Goal: Task Accomplishment & Management: Complete application form

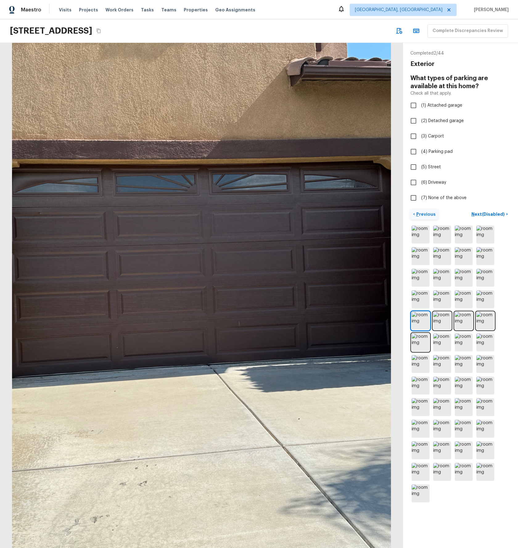
click at [421, 214] on p "Previous" at bounding box center [425, 214] width 21 height 6
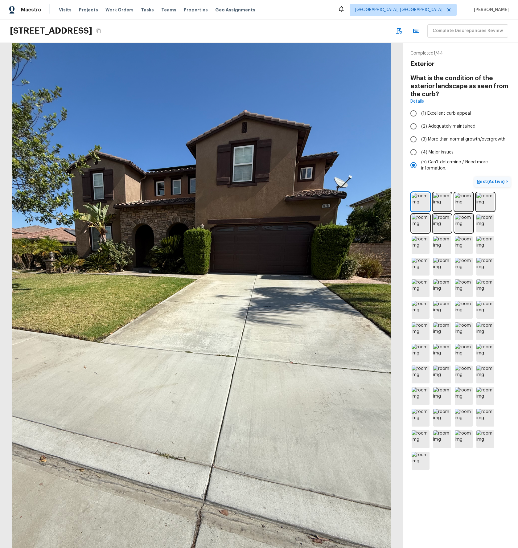
click at [496, 184] on p "Next (Active)" at bounding box center [490, 181] width 29 height 6
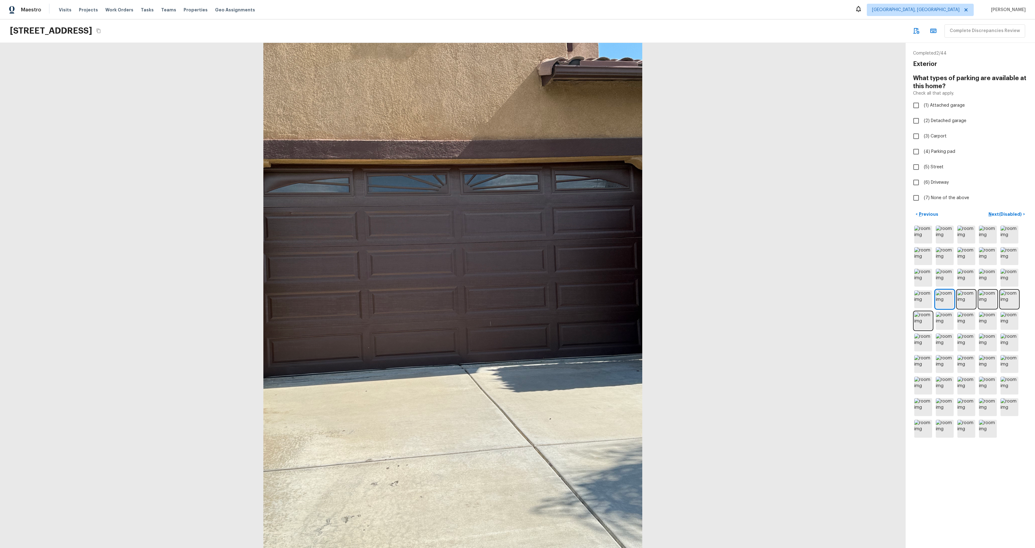
click at [517, 211] on div at bounding box center [453, 295] width 906 height 505
click at [517, 213] on p "Next (Disabled)" at bounding box center [1006, 214] width 35 height 6
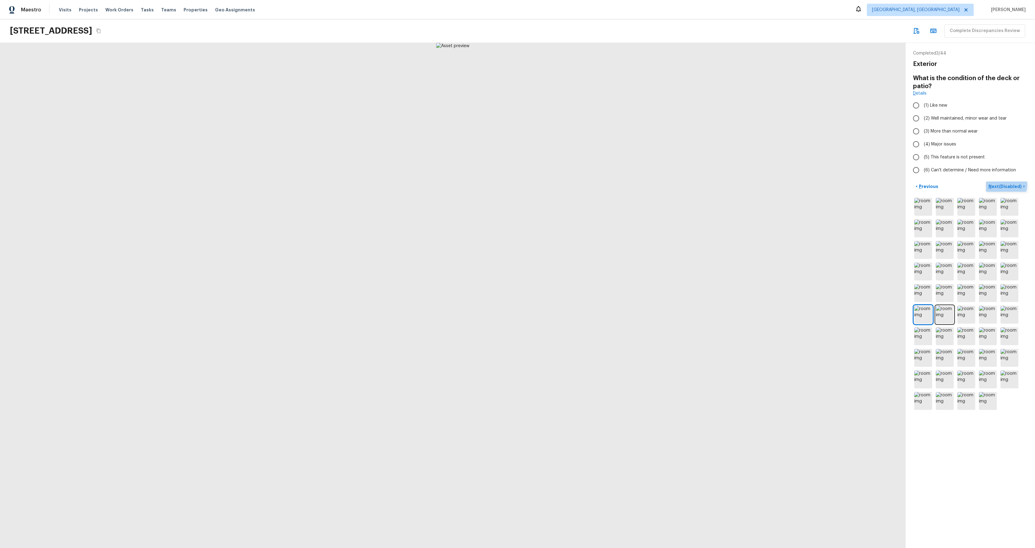
click at [517, 184] on p "Next (Disabled)" at bounding box center [1006, 186] width 35 height 6
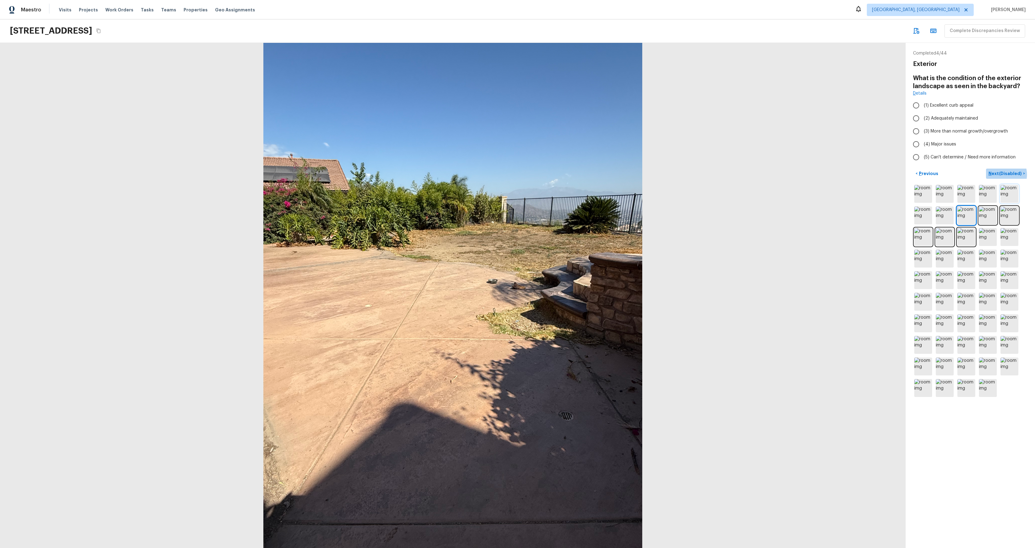
click at [517, 174] on p "Next (Disabled)" at bounding box center [1006, 173] width 35 height 6
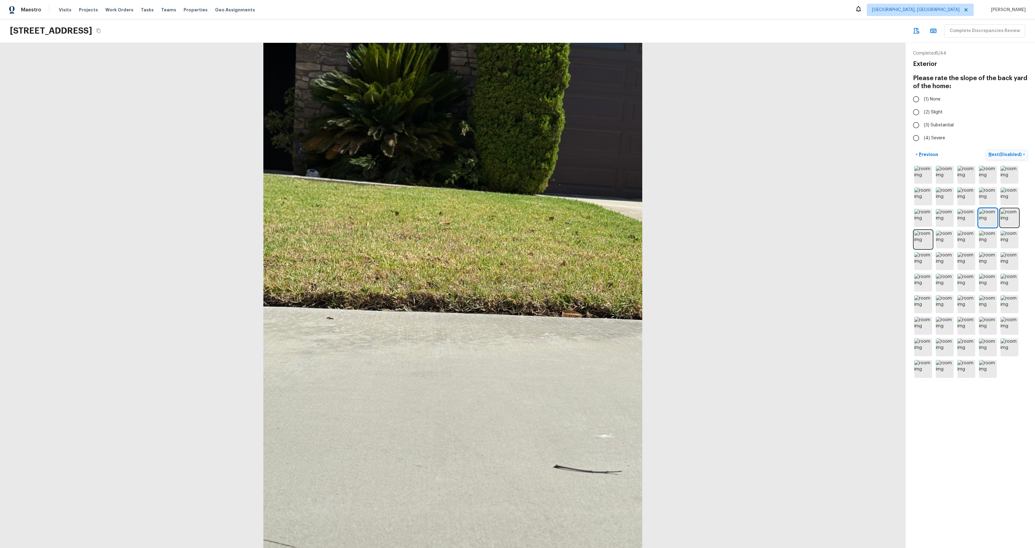
click at [517, 154] on p "Next (Disabled)" at bounding box center [1006, 154] width 35 height 6
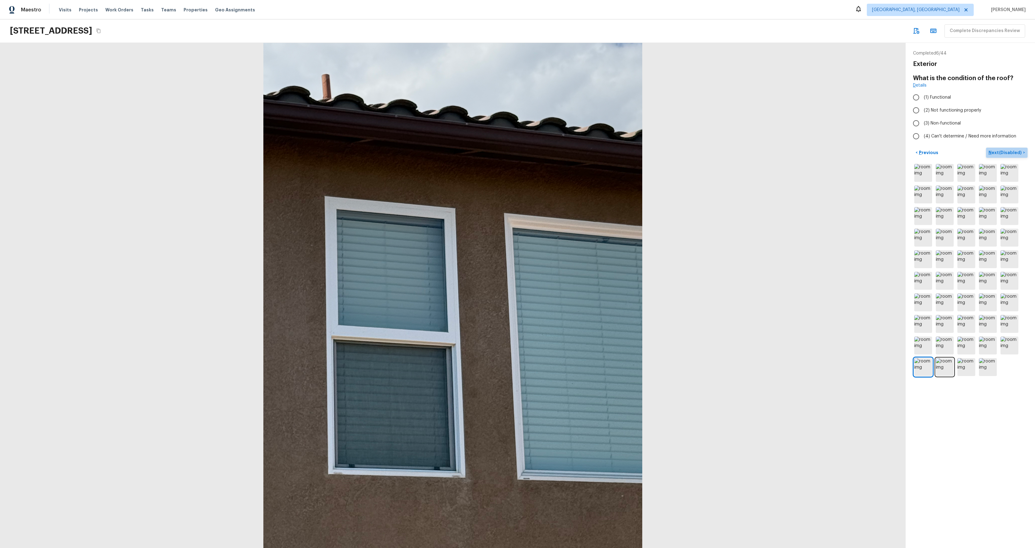
click at [517, 150] on p "Next (Disabled)" at bounding box center [1006, 152] width 35 height 6
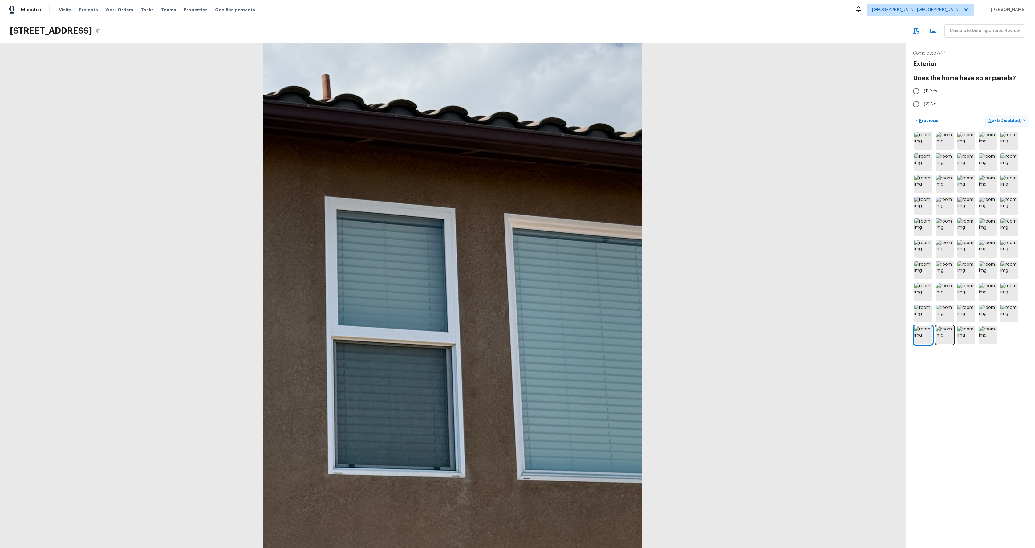
click at [517, 120] on p "Next (Disabled)" at bounding box center [1006, 120] width 35 height 6
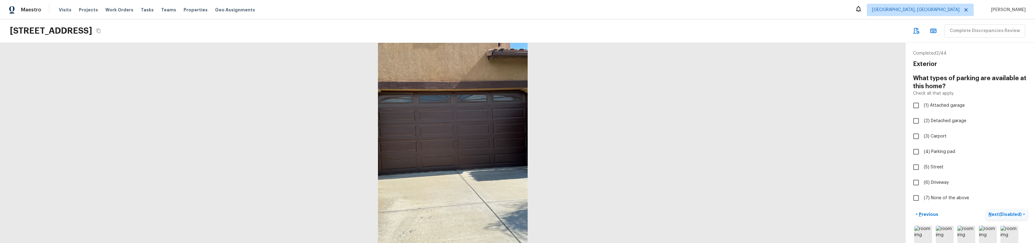
click at [517, 212] on p "Next (Disabled)" at bounding box center [1006, 214] width 35 height 6
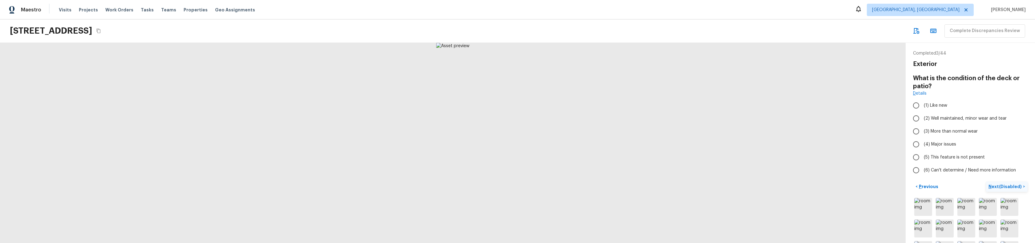
click at [517, 186] on p "Next (Disabled)" at bounding box center [1006, 186] width 35 height 6
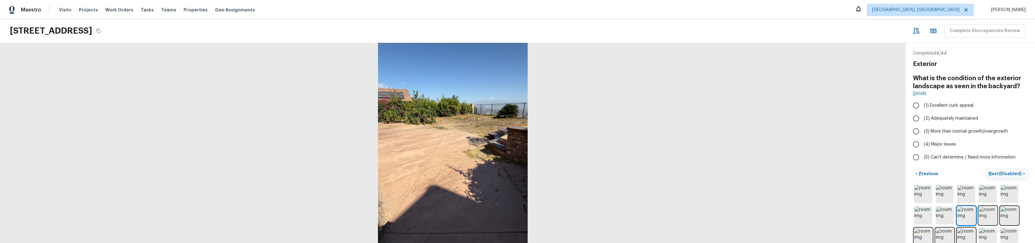
click at [517, 172] on p "Next (Disabled)" at bounding box center [1006, 173] width 35 height 6
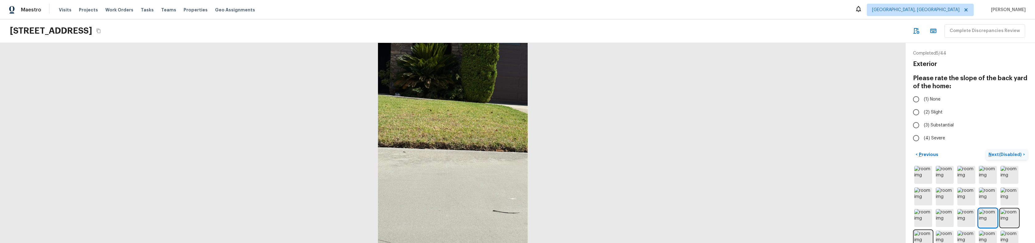
click at [517, 154] on p "Next (Disabled)" at bounding box center [1006, 154] width 35 height 6
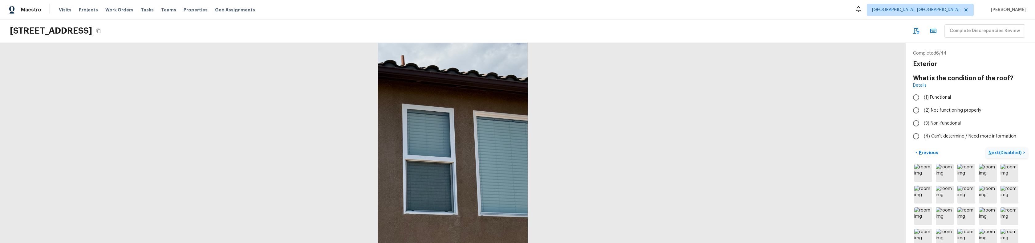
click at [517, 154] on p "Next (Disabled)" at bounding box center [1006, 152] width 35 height 6
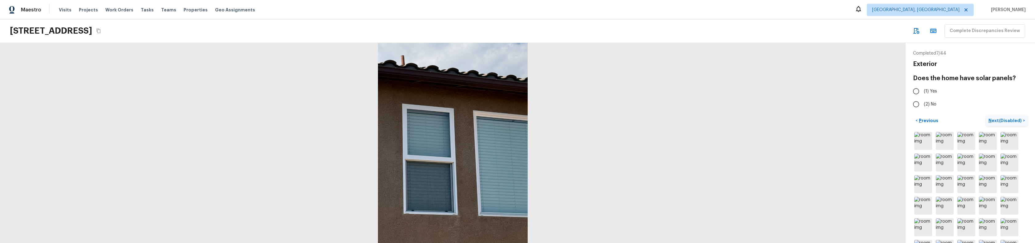
click at [517, 154] on div at bounding box center [970, 238] width 115 height 214
click at [517, 119] on p "Next (Disabled)" at bounding box center [1006, 120] width 35 height 6
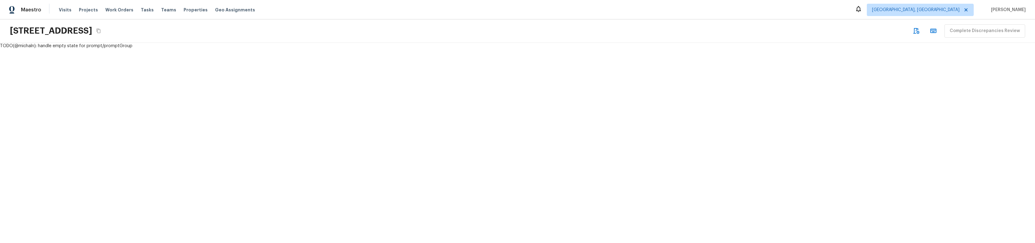
click at [142, 189] on div "TODO(@michaln): handle empty state for prompt/promptGroup" at bounding box center [517, 143] width 1035 height 200
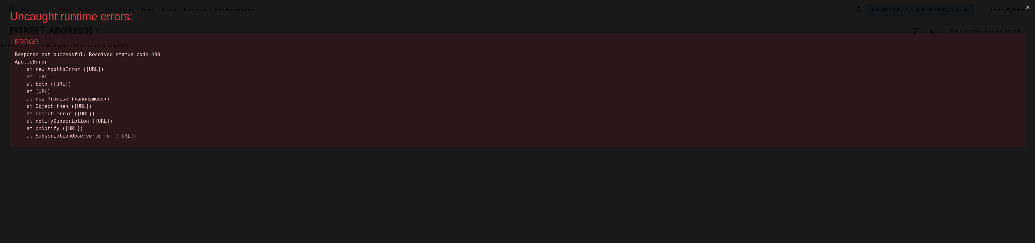
click at [313, 168] on div "Uncaught runtime errors: × ERROR Response not successful: Received status code …" at bounding box center [517, 121] width 1035 height 243
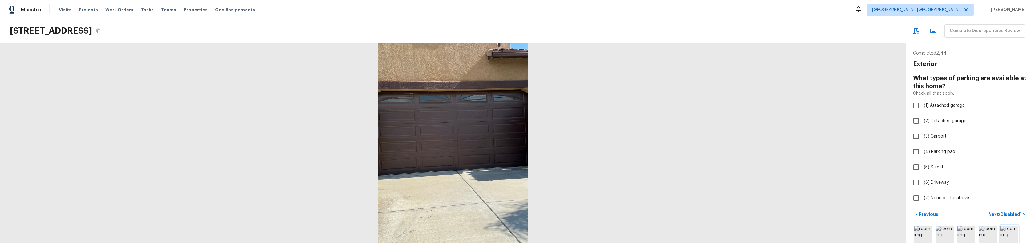
click at [517, 212] on p "Next (Disabled)" at bounding box center [1006, 214] width 35 height 6
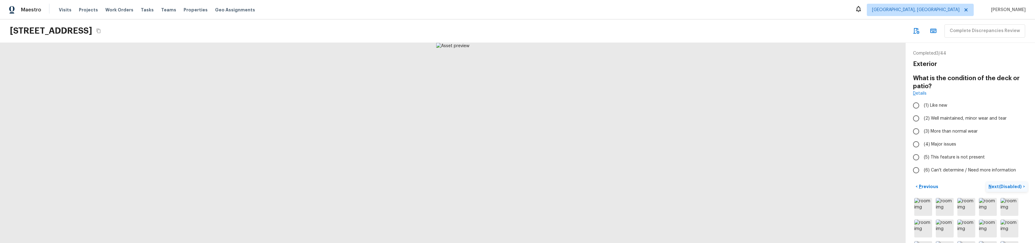
click at [517, 186] on p "Next (Disabled)" at bounding box center [1006, 186] width 35 height 6
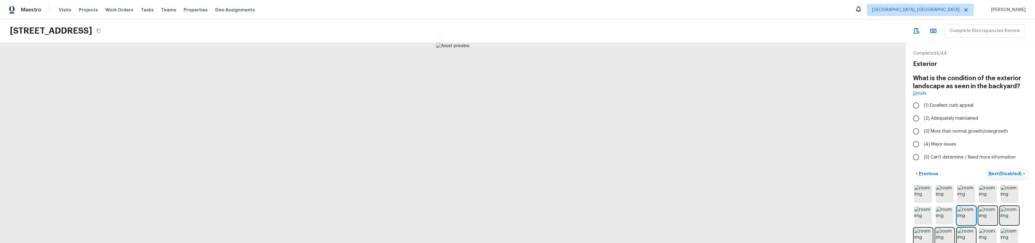
click at [517, 173] on p "Next (Disabled)" at bounding box center [1006, 173] width 35 height 6
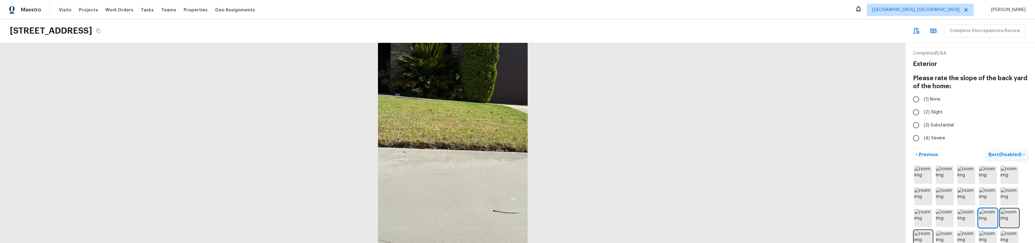
click at [517, 153] on p "Next (Disabled)" at bounding box center [1006, 154] width 35 height 6
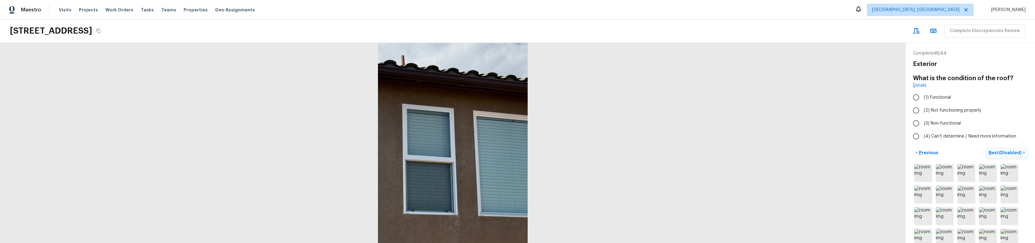
click at [517, 151] on p "Next (Disabled)" at bounding box center [1006, 152] width 35 height 6
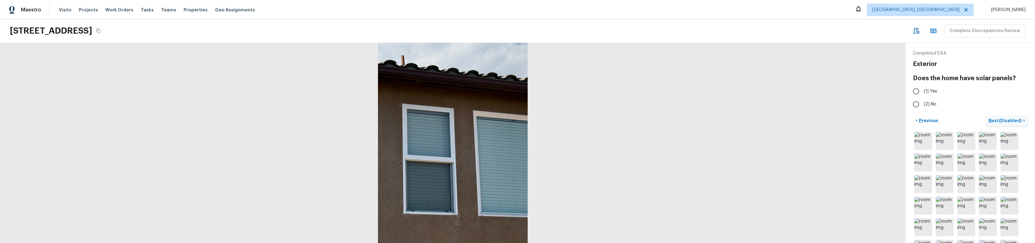
click at [517, 122] on p "Next (Disabled)" at bounding box center [1006, 120] width 35 height 6
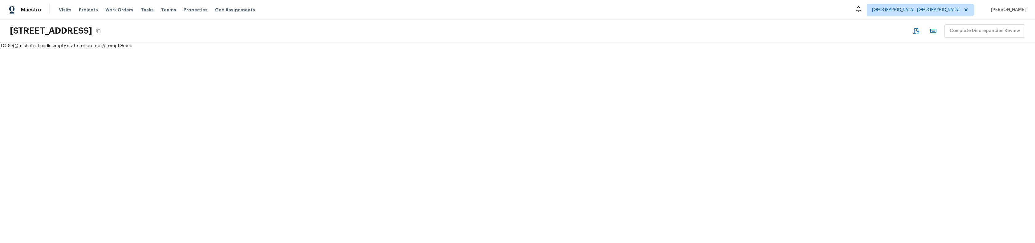
drag, startPoint x: 43, startPoint y: 47, endPoint x: 39, endPoint y: 45, distance: 3.3
click at [42, 46] on div "TODO(@michaln): handle empty state for prompt/promptGroup" at bounding box center [517, 46] width 1035 height 6
drag, startPoint x: 76, startPoint y: 45, endPoint x: 124, endPoint y: 44, distance: 47.5
click at [124, 44] on div "TODO(@michaln): handle empty state for prompt/promptGroup" at bounding box center [517, 46] width 1035 height 6
copy div "andle empty state for prompt/promptGro"
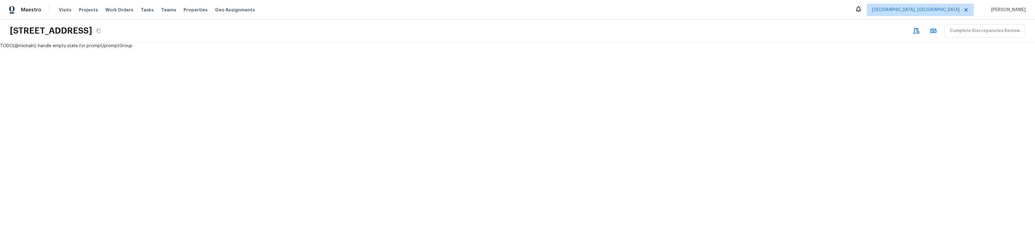
click at [517, 108] on div "TODO(@michaln): handle empty state for prompt/promptGroup" at bounding box center [517, 143] width 1035 height 200
click at [459, 117] on div "TODO(@michaln): handle empty state for prompt/promptGroup" at bounding box center [517, 143] width 1035 height 200
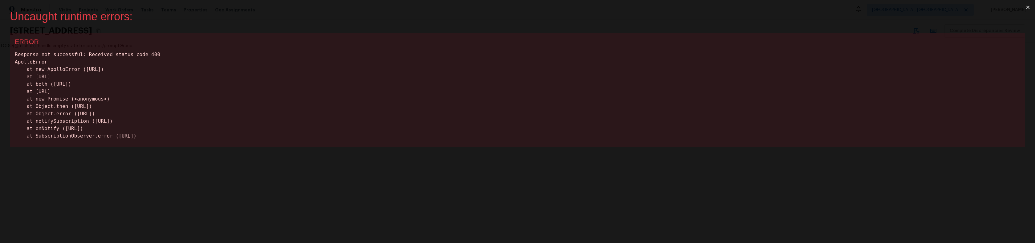
drag, startPoint x: 482, startPoint y: 122, endPoint x: 533, endPoint y: 127, distance: 52.0
click at [482, 122] on div "Response not successful: Received status code 400 ApolloError at new ApolloErro…" at bounding box center [518, 95] width 1006 height 89
click at [1030, 6] on button "×" at bounding box center [1028, 7] width 14 height 15
click at [1029, 8] on button "×" at bounding box center [1028, 7] width 14 height 15
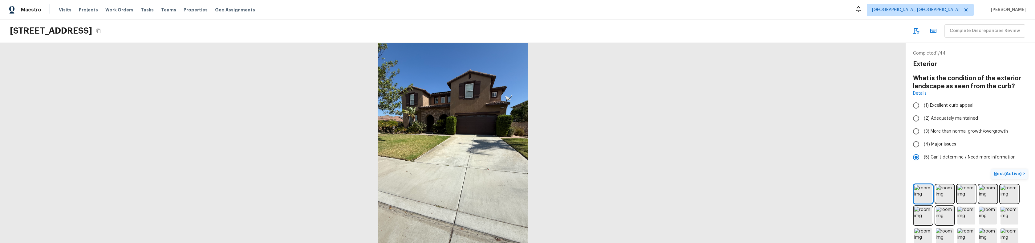
click at [1001, 171] on p "Next (Active)" at bounding box center [1008, 173] width 29 height 6
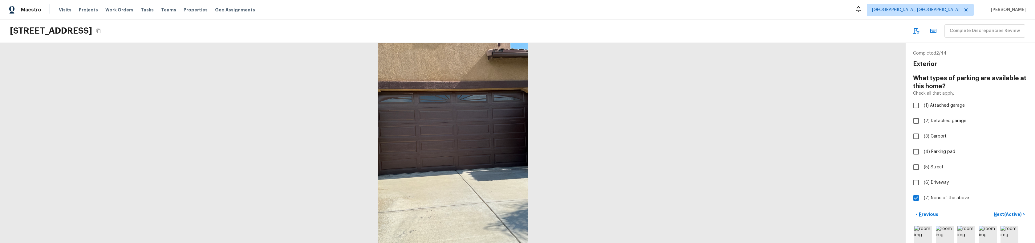
click at [1001, 171] on label "(5) Street" at bounding box center [966, 167] width 113 height 13
click at [923, 171] on input "(5) Street" at bounding box center [916, 167] width 13 height 13
checkbox input "true"
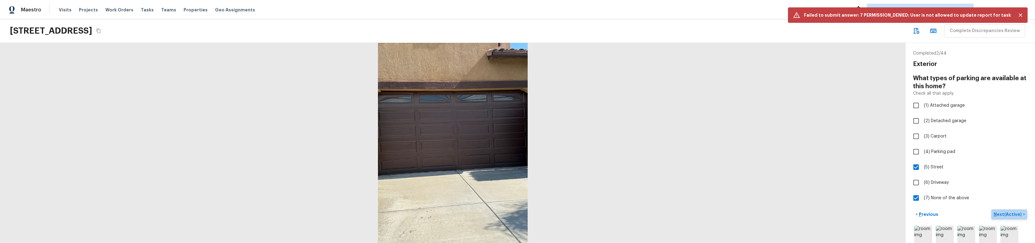
click at [1010, 214] on p "Next (Active)" at bounding box center [1008, 214] width 29 height 6
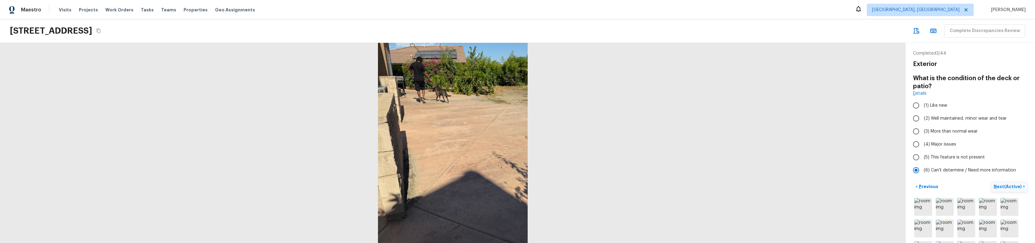
click at [1009, 184] on p "Next (Active)" at bounding box center [1008, 186] width 29 height 6
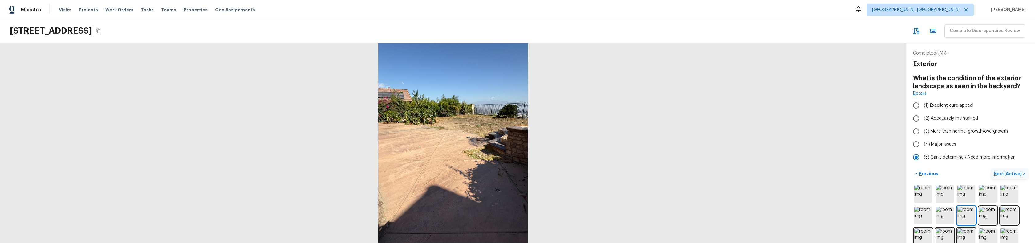
click at [1001, 173] on p "Next (Active)" at bounding box center [1008, 173] width 29 height 6
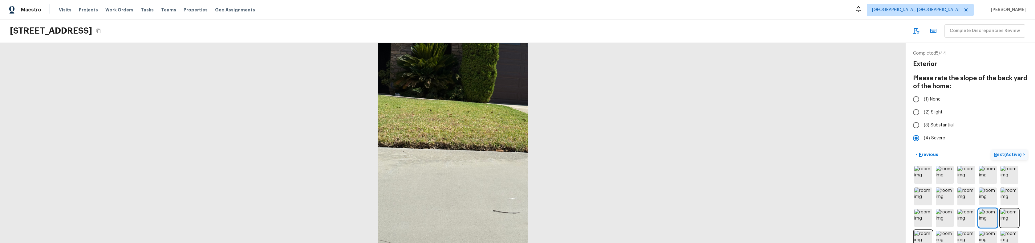
click at [1000, 156] on p "Next (Active)" at bounding box center [1008, 154] width 29 height 6
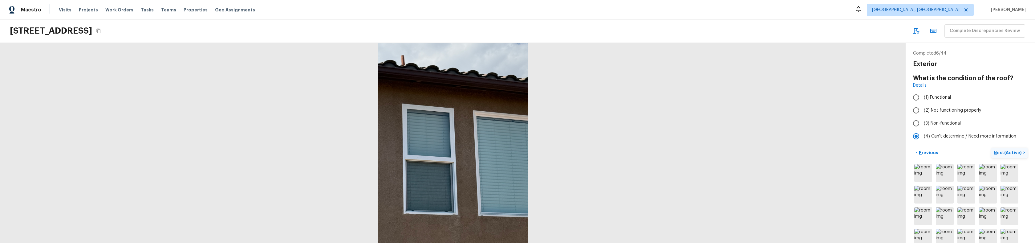
click at [1000, 154] on p "Next (Active)" at bounding box center [1008, 152] width 29 height 6
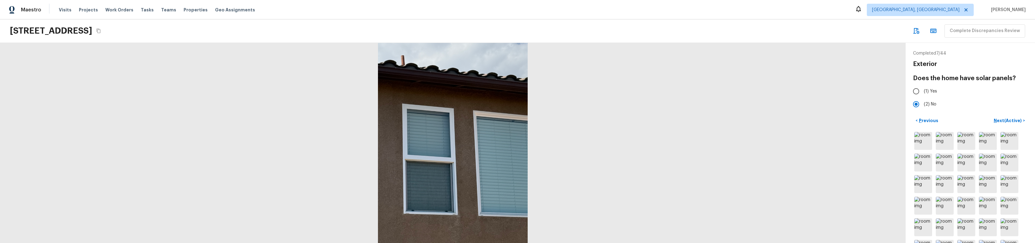
click at [1005, 118] on p "Next (Active)" at bounding box center [1008, 120] width 29 height 6
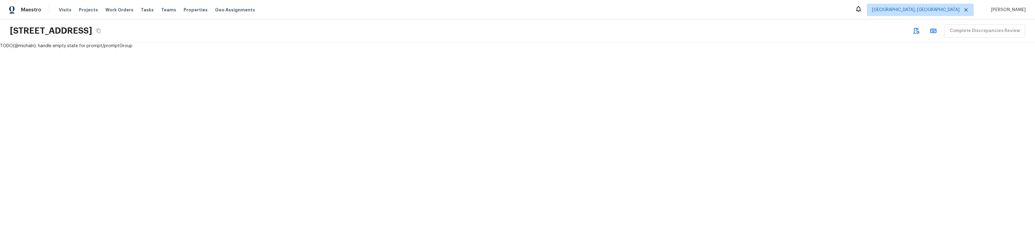
click at [456, 183] on div "TODO(@michaln): handle empty state for prompt/promptGroup" at bounding box center [517, 143] width 1035 height 200
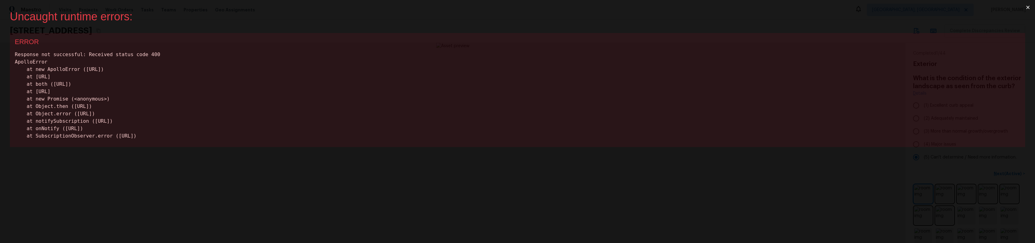
click at [1029, 7] on button "×" at bounding box center [1028, 7] width 14 height 15
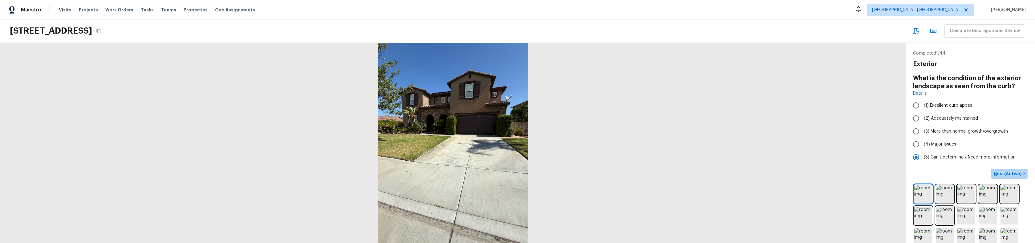
click at [1018, 173] on p "Next (Active)" at bounding box center [1008, 173] width 29 height 6
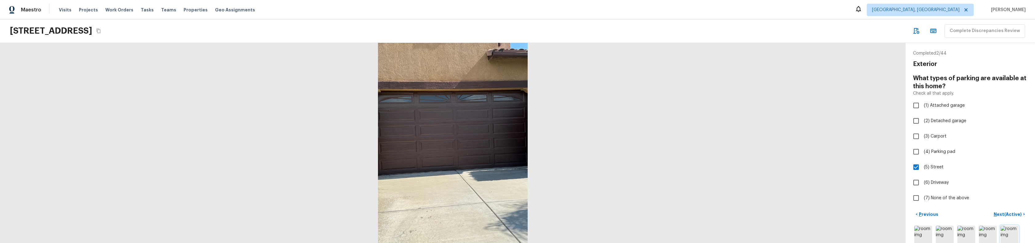
click at [1003, 212] on p "Next (Active)" at bounding box center [1008, 214] width 29 height 6
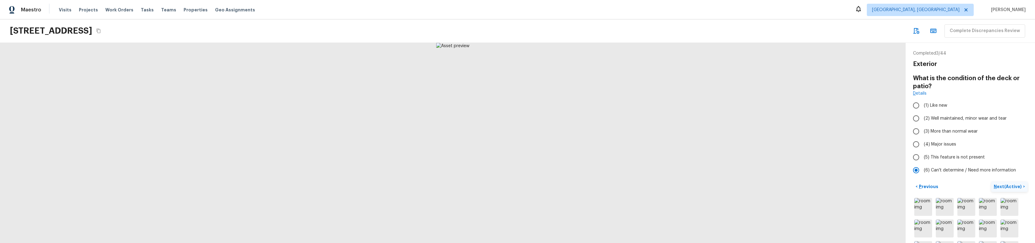
click at [1006, 187] on p "Next (Active)" at bounding box center [1008, 186] width 29 height 6
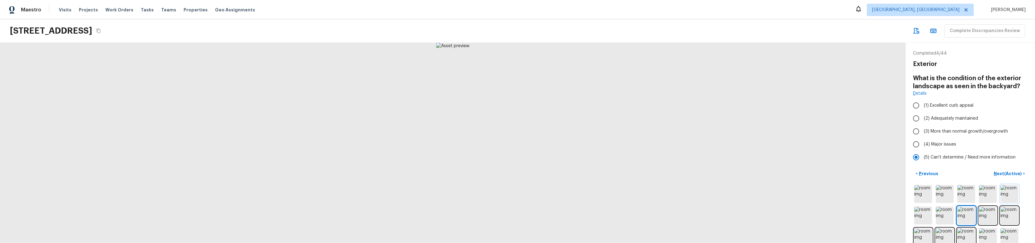
click at [1011, 169] on button "Next (Active) >" at bounding box center [1010, 174] width 36 height 10
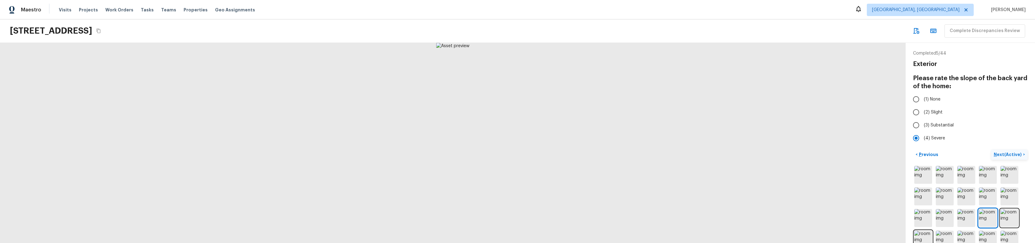
click at [1008, 155] on p "Next (Active)" at bounding box center [1008, 154] width 29 height 6
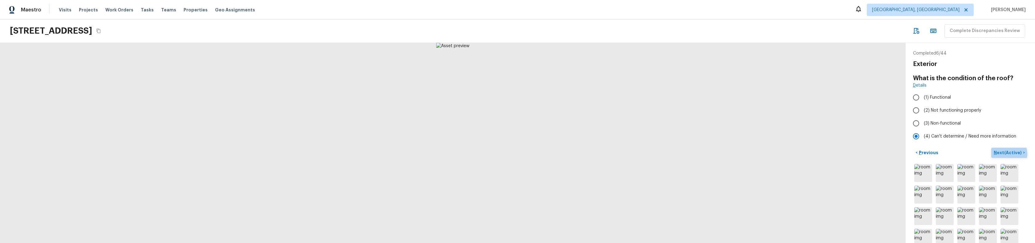
click at [1009, 153] on p "Next (Active)" at bounding box center [1008, 152] width 29 height 6
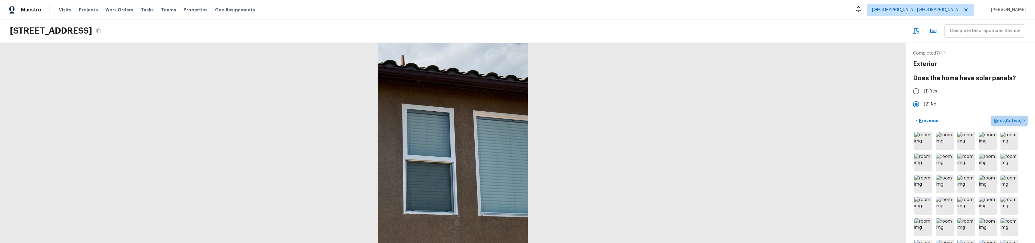
click at [1015, 119] on p "Next (Active)" at bounding box center [1008, 120] width 29 height 6
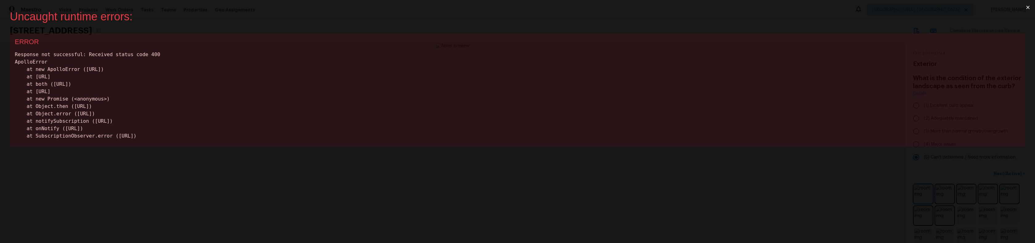
click at [1030, 9] on button "×" at bounding box center [1028, 7] width 14 height 15
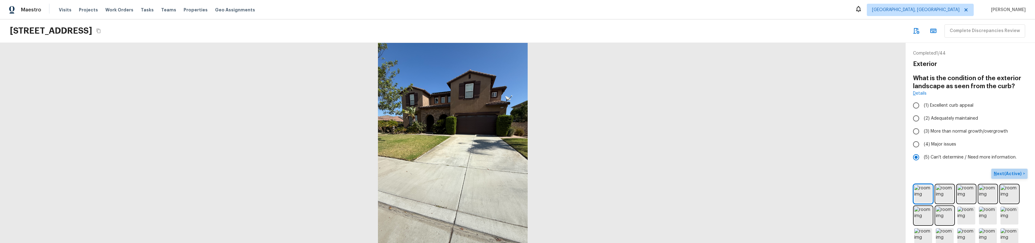
click at [1018, 175] on p "Next (Active)" at bounding box center [1008, 173] width 29 height 6
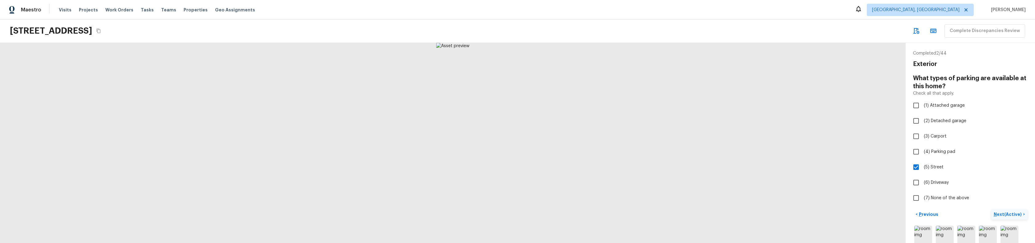
click at [1013, 212] on p "Next (Active)" at bounding box center [1008, 214] width 29 height 6
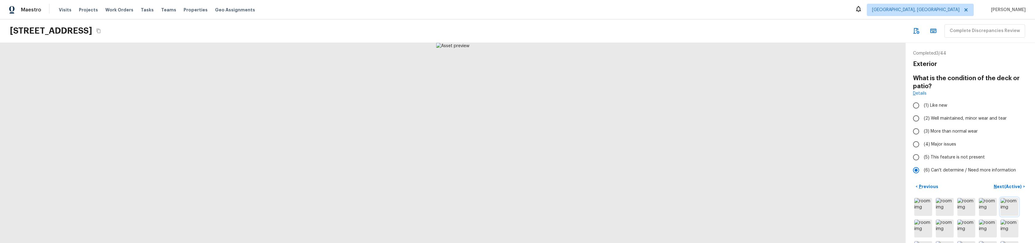
click at [1002, 185] on p "Next (Active)" at bounding box center [1008, 186] width 29 height 6
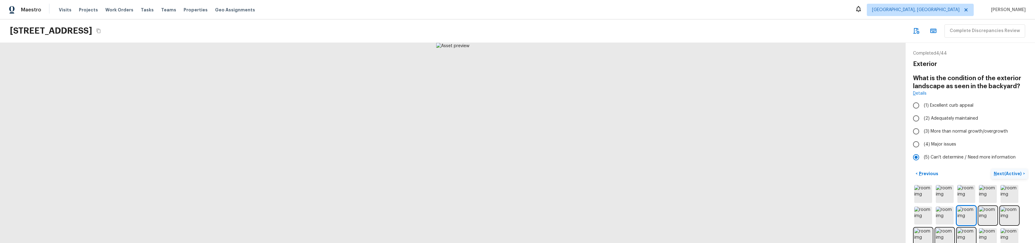
click at [1006, 172] on p "Next (Active)" at bounding box center [1008, 173] width 29 height 6
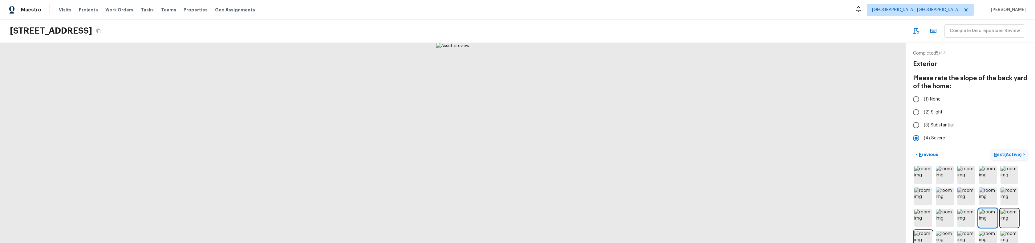
click at [1003, 154] on p "Next (Active)" at bounding box center [1008, 154] width 29 height 6
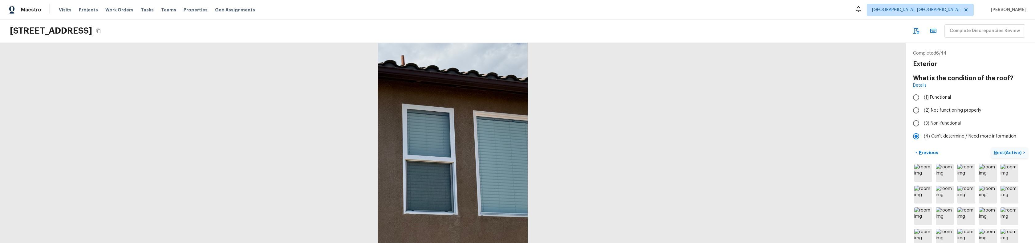
click at [1003, 152] on p "Next (Active)" at bounding box center [1008, 152] width 29 height 6
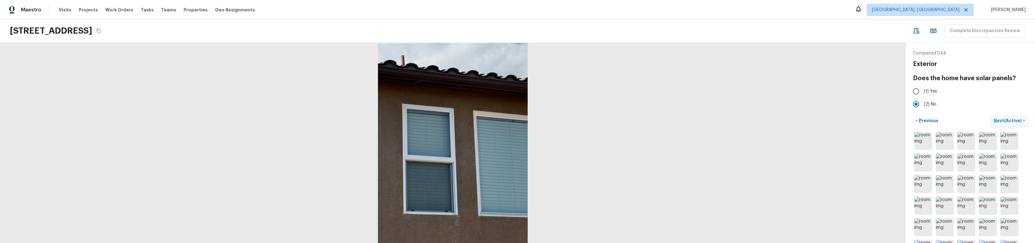
click at [1004, 120] on p "Next (Active)" at bounding box center [1008, 120] width 29 height 6
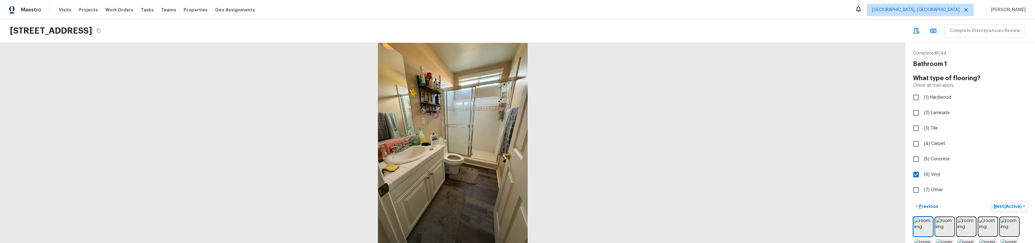
click at [1009, 205] on p "Next (Active)" at bounding box center [1008, 206] width 29 height 6
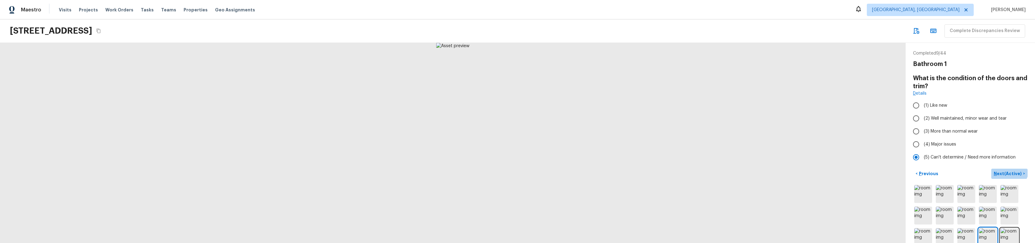
click at [1010, 169] on button "Next (Active) >" at bounding box center [1010, 174] width 36 height 10
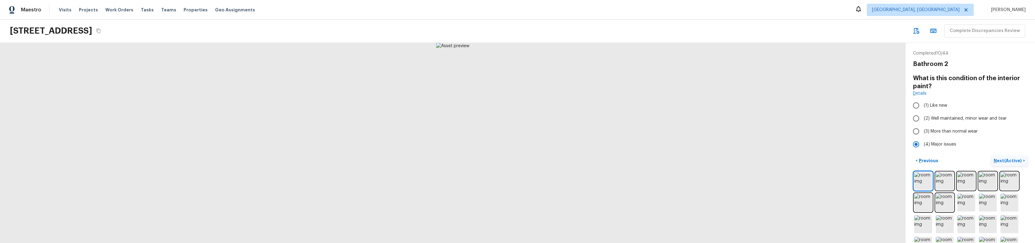
click at [1009, 164] on button "Next (Active) >" at bounding box center [1010, 161] width 36 height 10
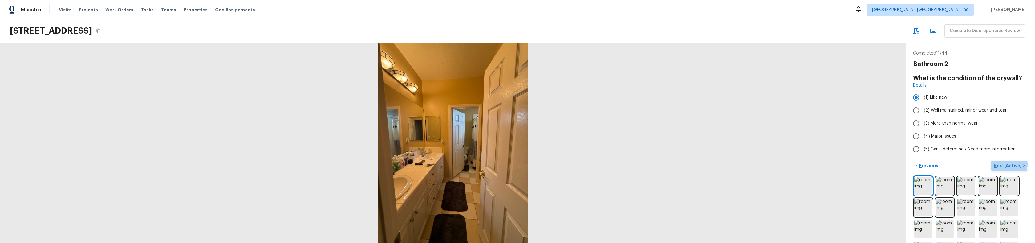
click at [1009, 164] on p "Next (Active)" at bounding box center [1008, 165] width 29 height 6
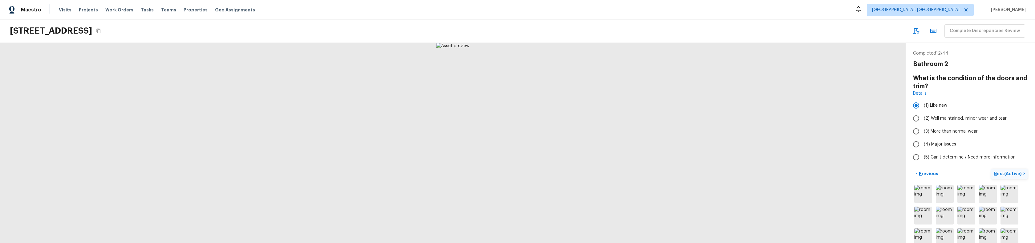
click at [1009, 164] on div "Completed 12 / 44 Bathroom 2 What is the condition of the doors and trim? Detai…" at bounding box center [970, 143] width 129 height 200
click at [1009, 176] on p "Next (Active)" at bounding box center [1008, 173] width 29 height 6
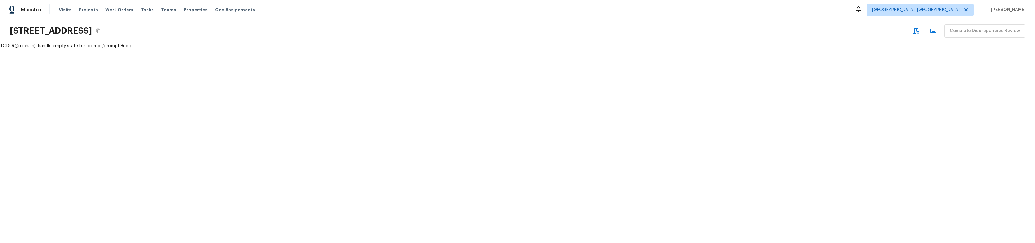
click at [271, 145] on div "TODO(@michaln): handle empty state for prompt/promptGroup" at bounding box center [517, 143] width 1035 height 200
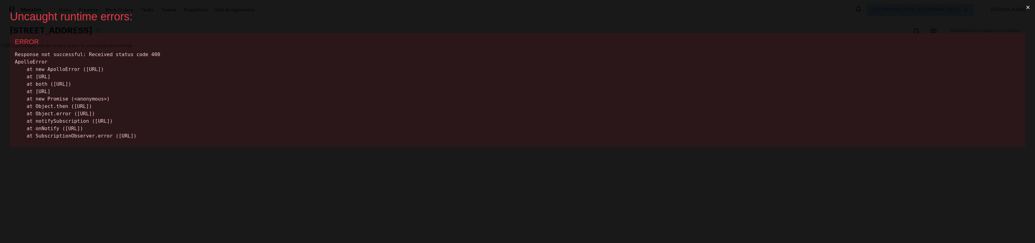
click at [1031, 6] on button "×" at bounding box center [1028, 7] width 14 height 15
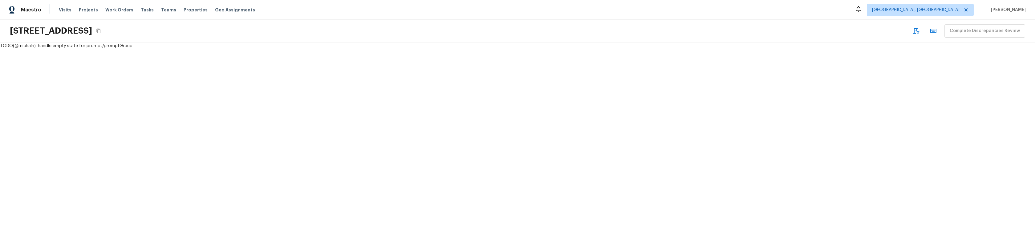
click at [386, 108] on div "TODO(@michaln): handle empty state for prompt/promptGroup" at bounding box center [517, 143] width 1035 height 200
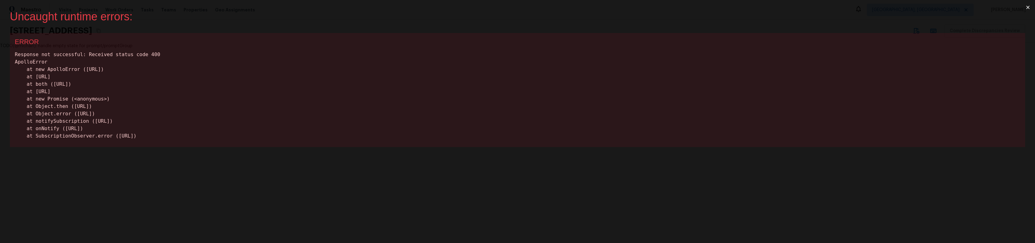
click at [1028, 7] on button "×" at bounding box center [1028, 7] width 14 height 15
